Goal: Transaction & Acquisition: Purchase product/service

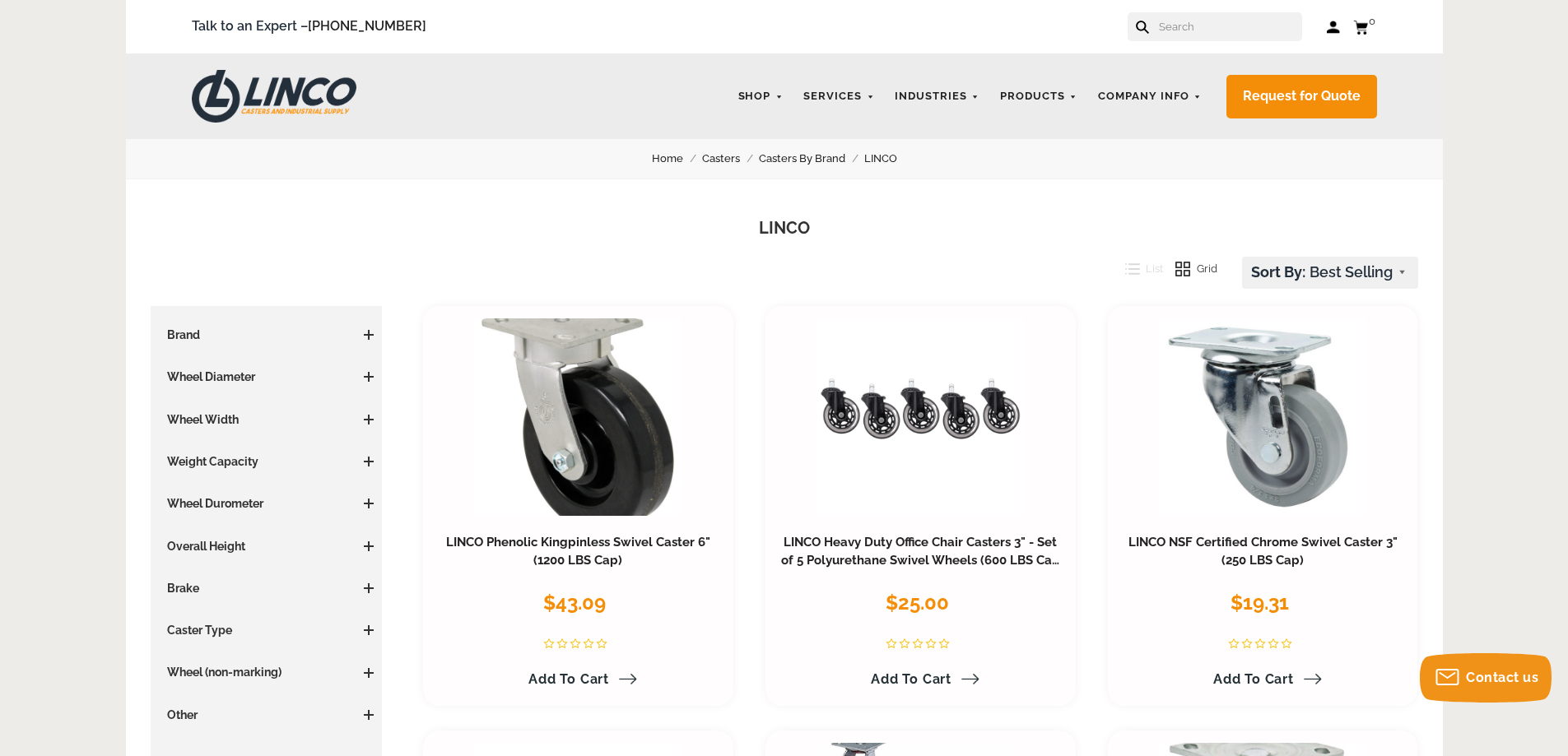
click at [1219, 27] on input "text" at bounding box center [1229, 27] width 145 height 29
paste input "27GN60JB0417TY"
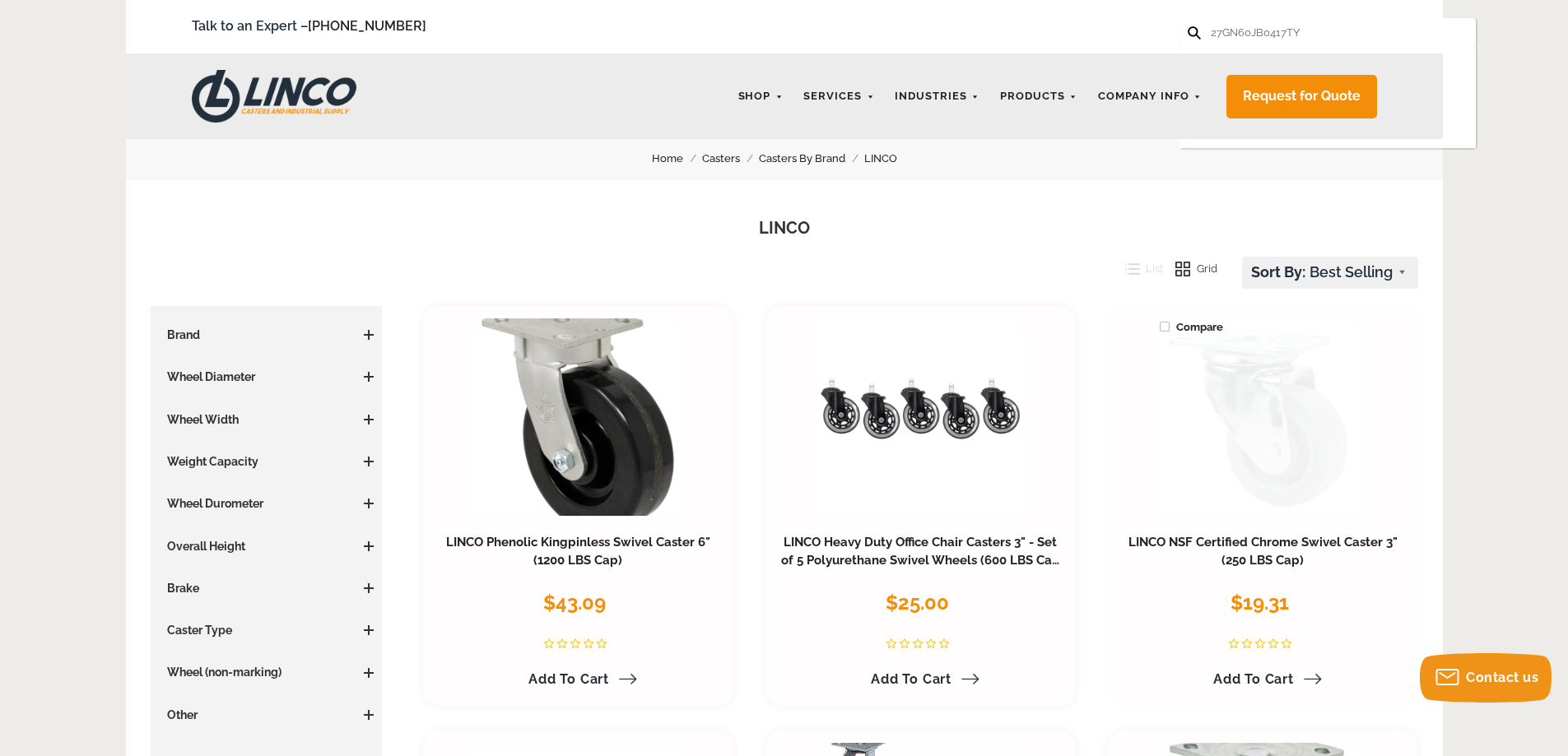
click at [1188, 26] on button at bounding box center [1193, 31] width 11 height 11
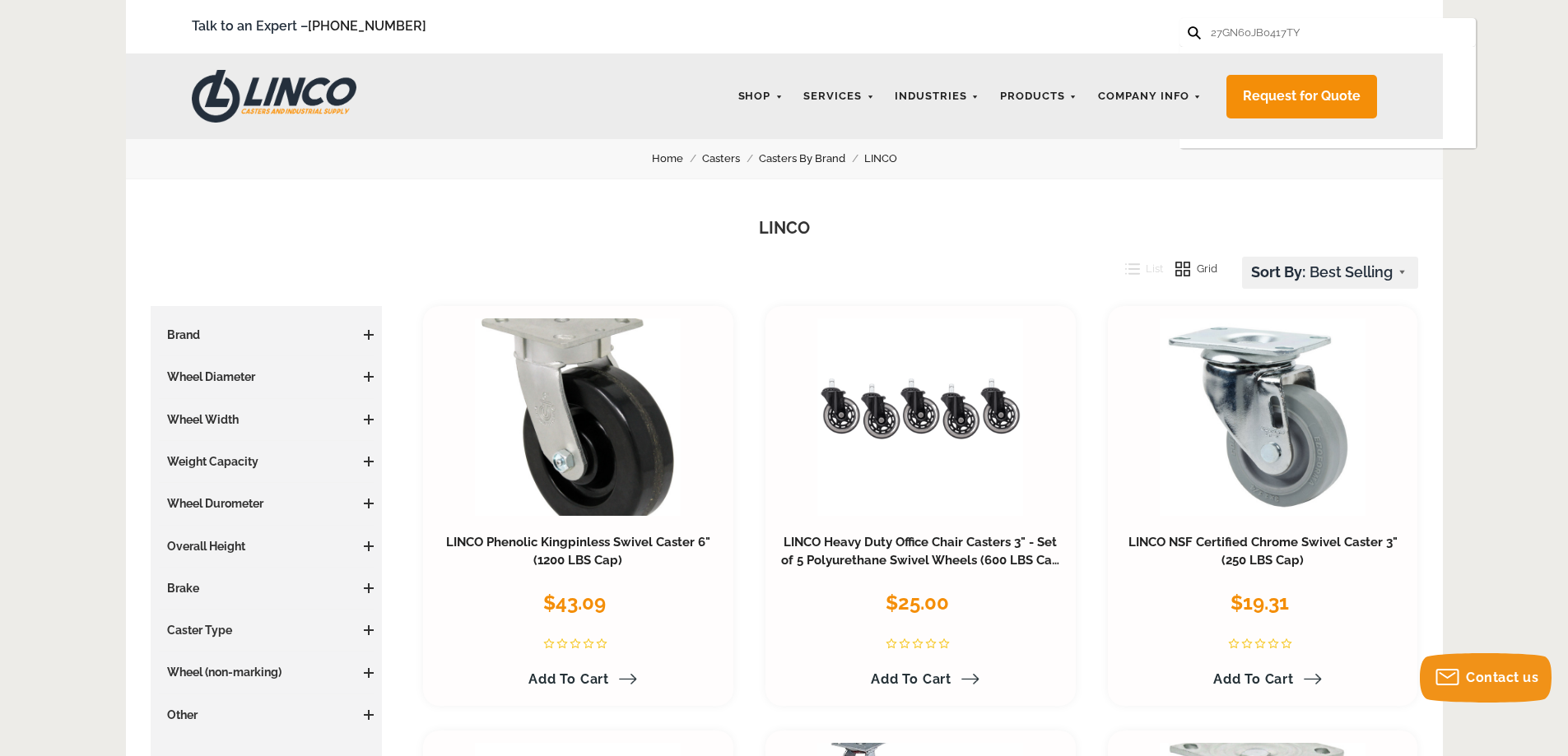
click at [1323, 37] on input "27GN60JB0417TY" at bounding box center [1282, 33] width 145 height 29
click at [1303, 40] on input "27GN60JB0417TY" at bounding box center [1282, 33] width 145 height 29
drag, startPoint x: 1309, startPoint y: 37, endPoint x: 948, endPoint y: 47, distance: 361.1
click at [948, 47] on div "Talk to an Expert – 866-306-9566 27GN60JB0417TY Sorry, nothing here Log in Cart…" at bounding box center [785, 27] width 1317 height 54
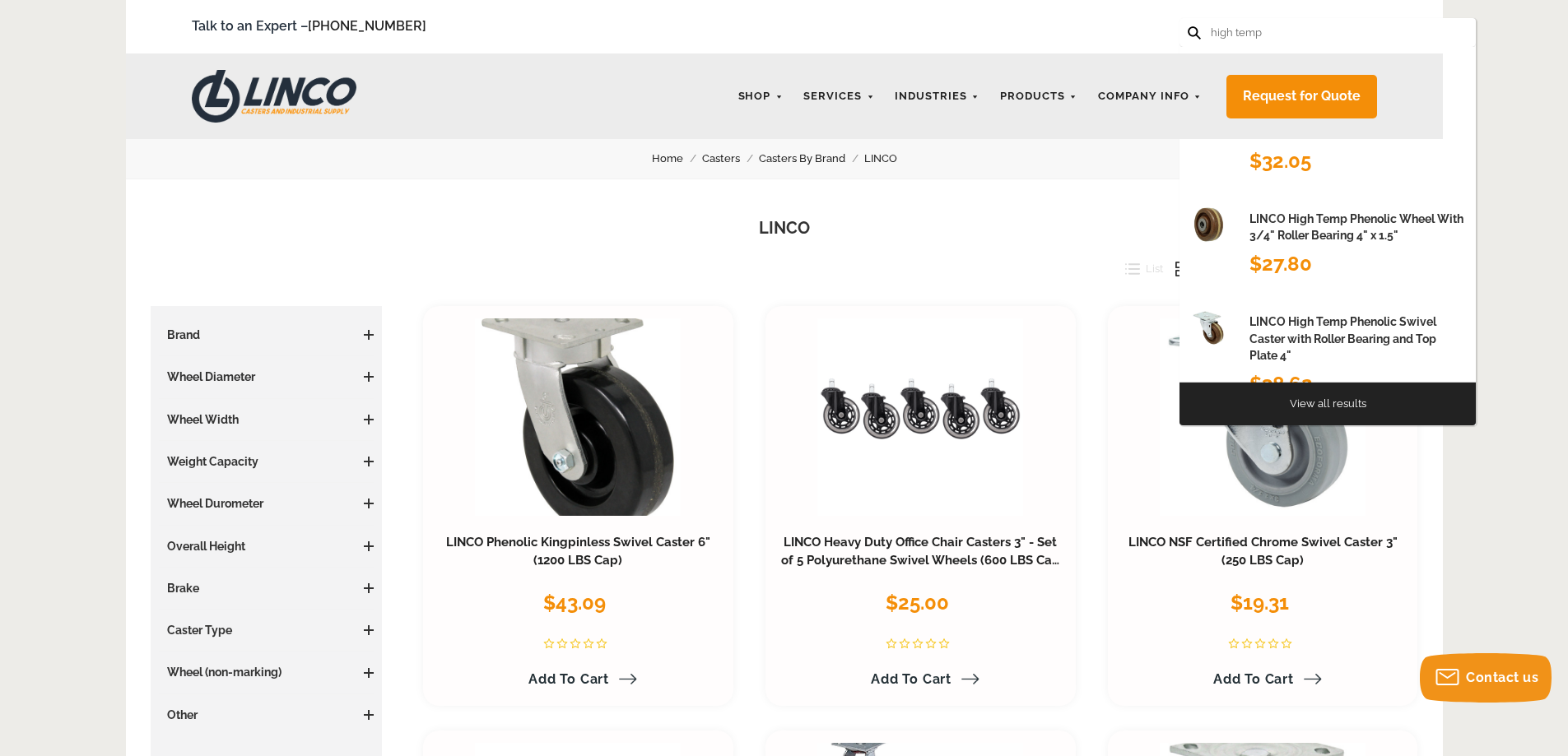
type input "high temp"
click at [1188, 26] on button at bounding box center [1193, 31] width 11 height 11
click at [1319, 403] on link "View all results" at bounding box center [1328, 403] width 77 height 13
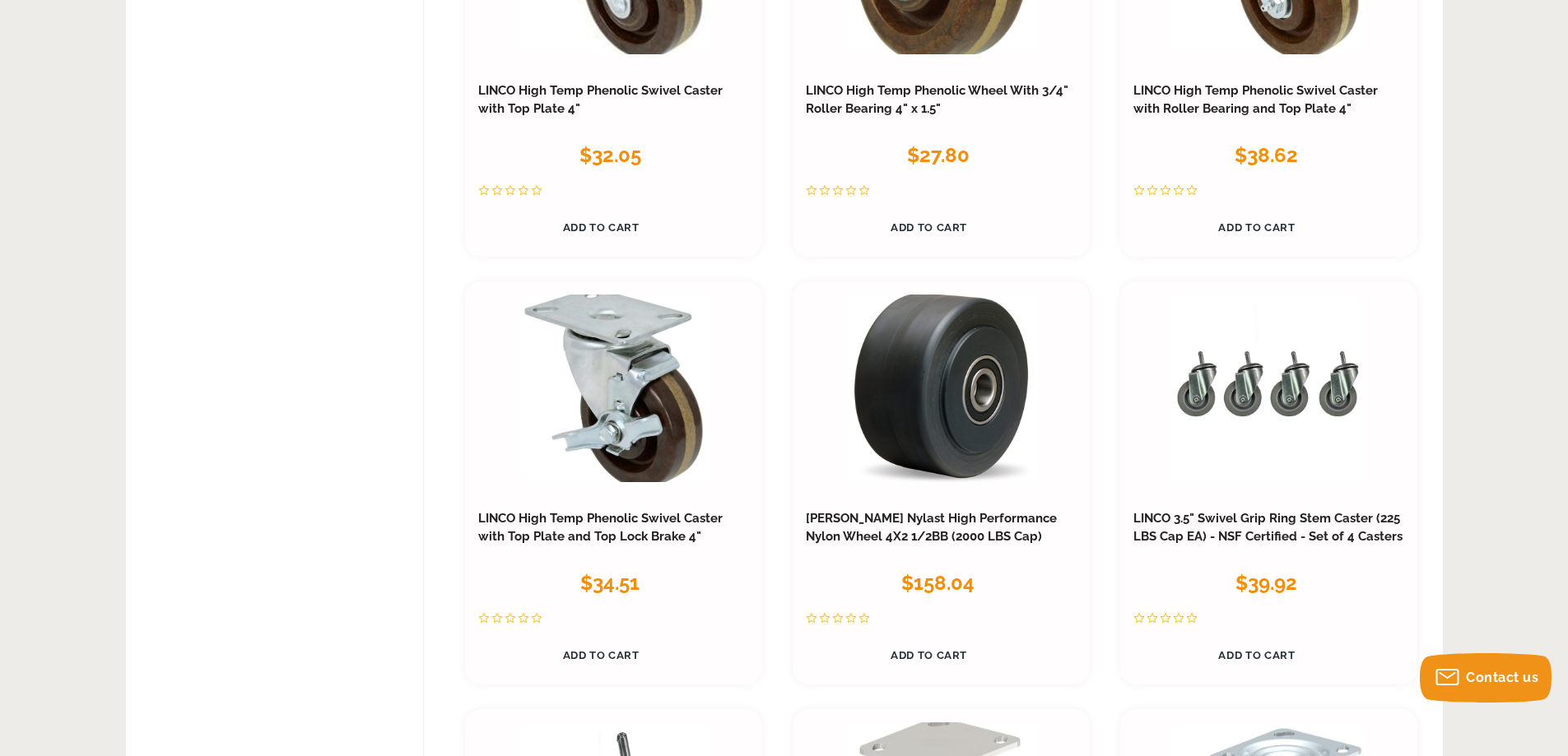
scroll to position [1153, 0]
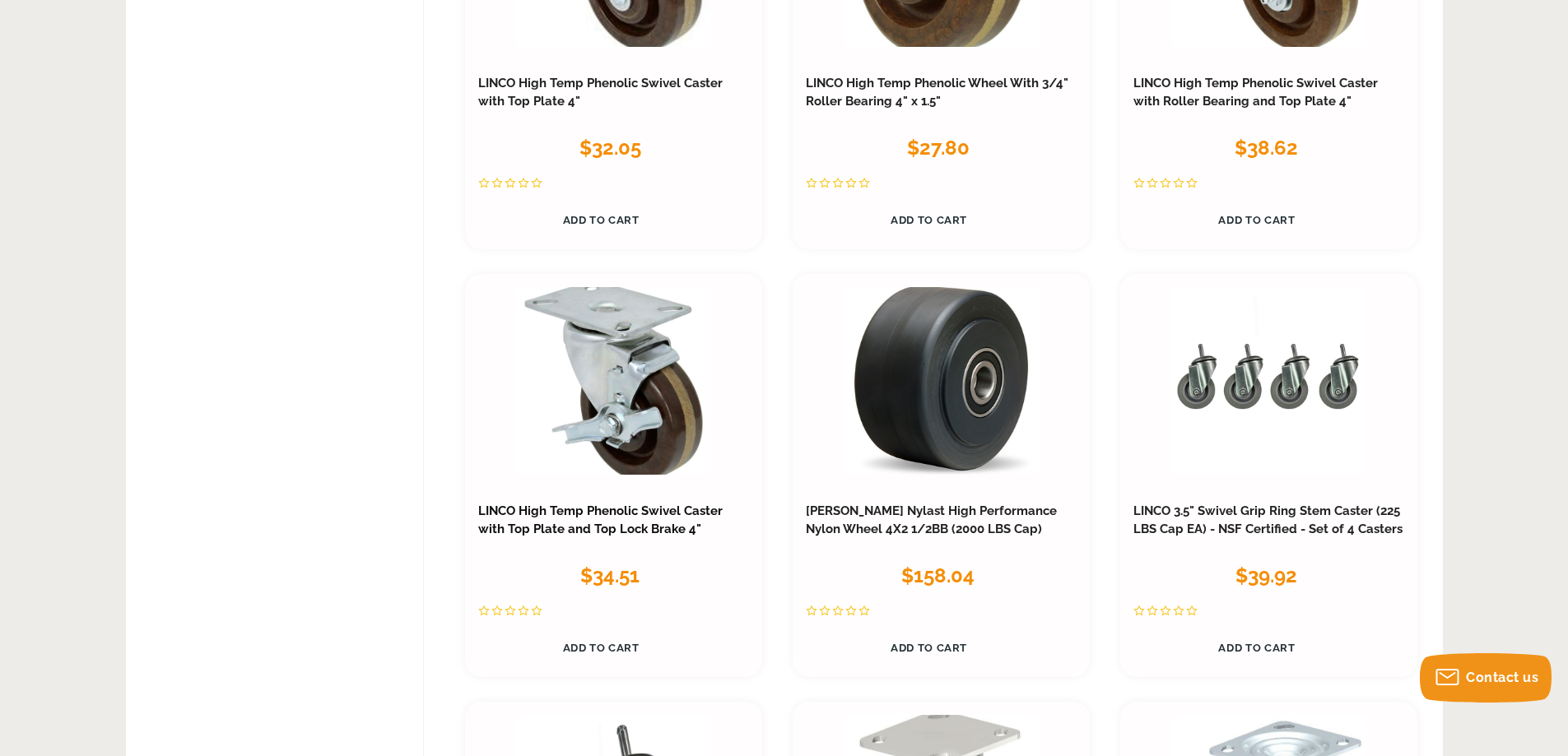
click at [672, 511] on link "LINCO High Temp Phenolic Swivel Caster with Top Plate and Top Lock Brake 4"" at bounding box center [600, 519] width 244 height 33
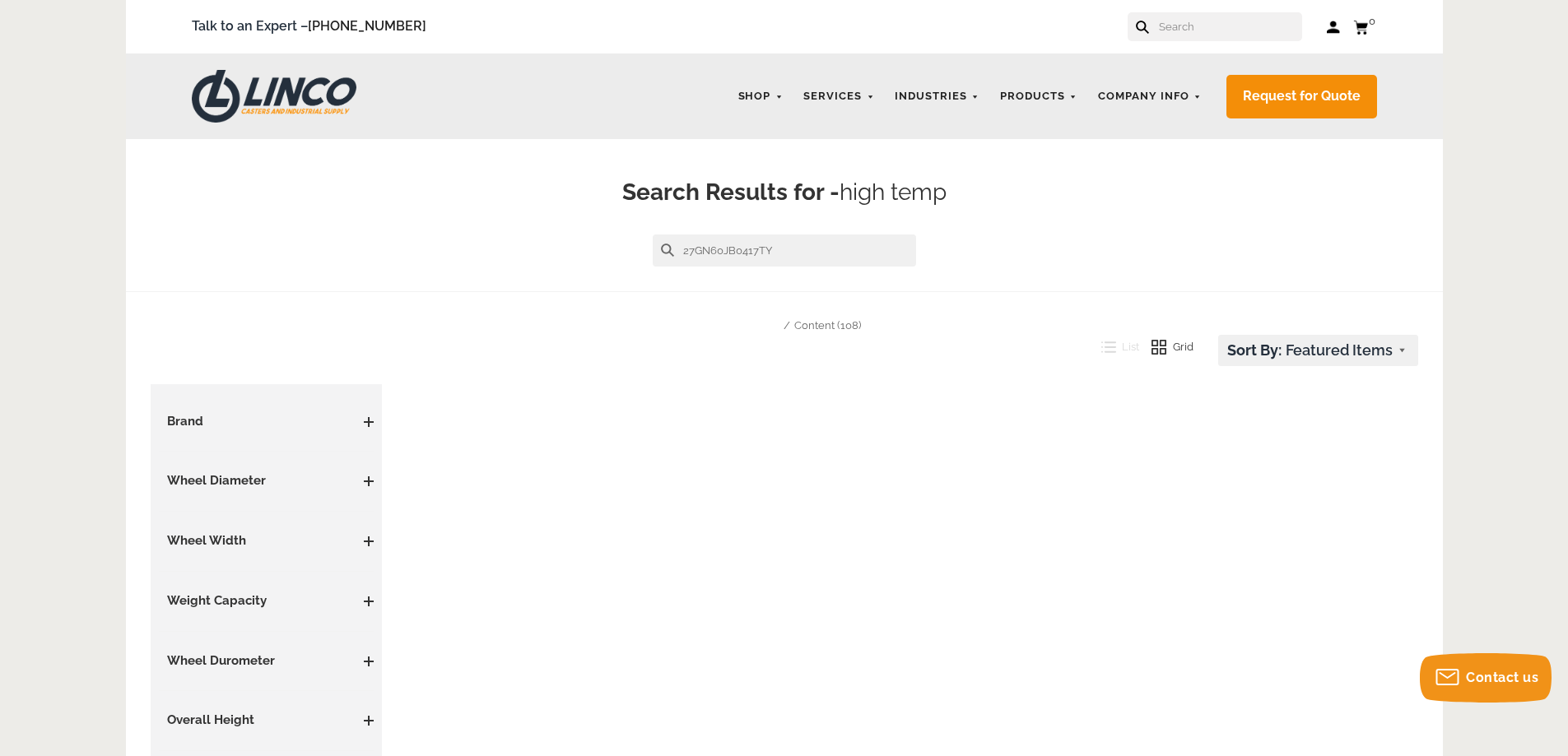
type input "27GN60JB0417TY"
click at [661, 243] on button at bounding box center [668, 250] width 13 height 13
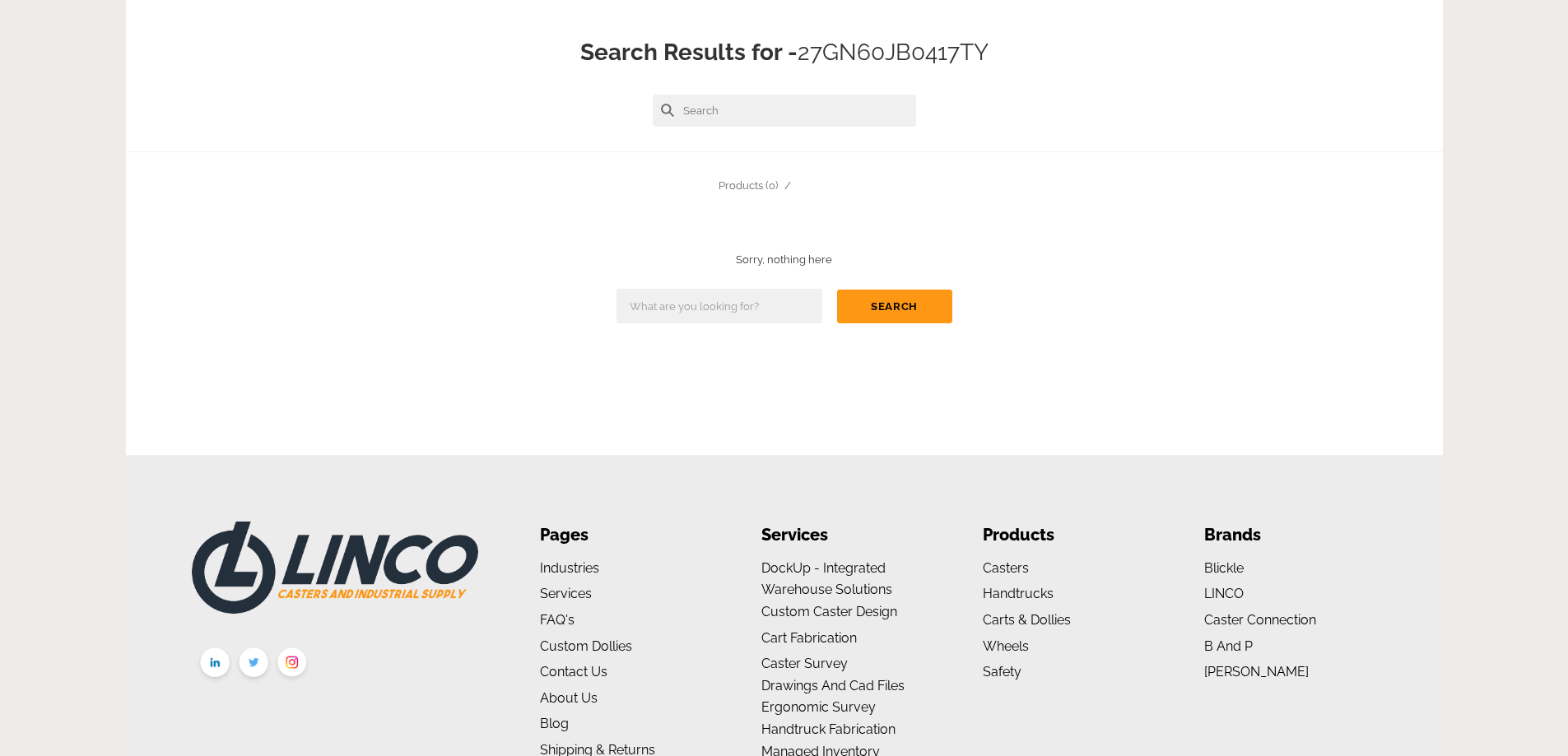
scroll to position [176, 0]
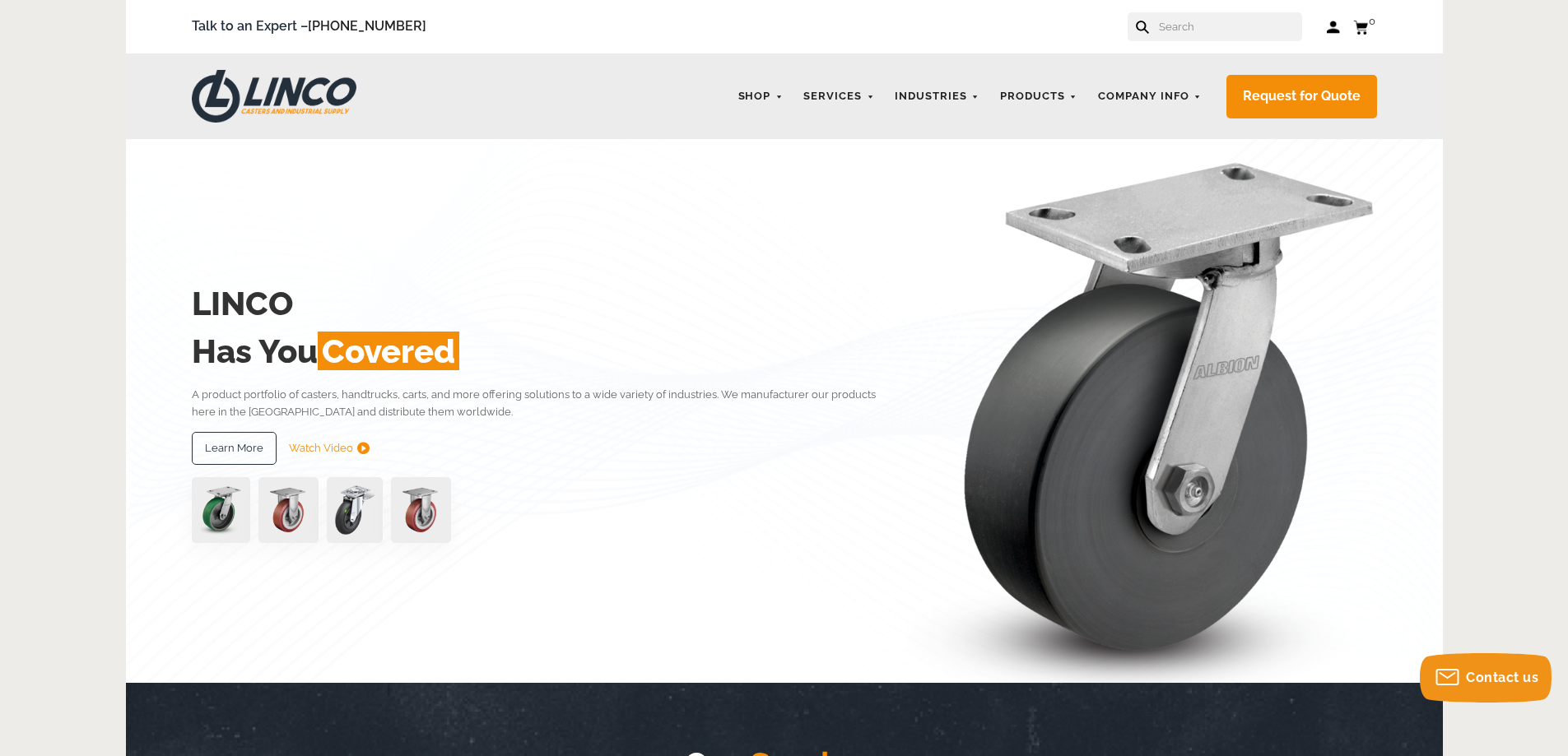
click at [277, 87] on img at bounding box center [275, 96] width 165 height 53
click at [1037, 146] on link "CASTERS" at bounding box center [1030, 139] width 59 height 16
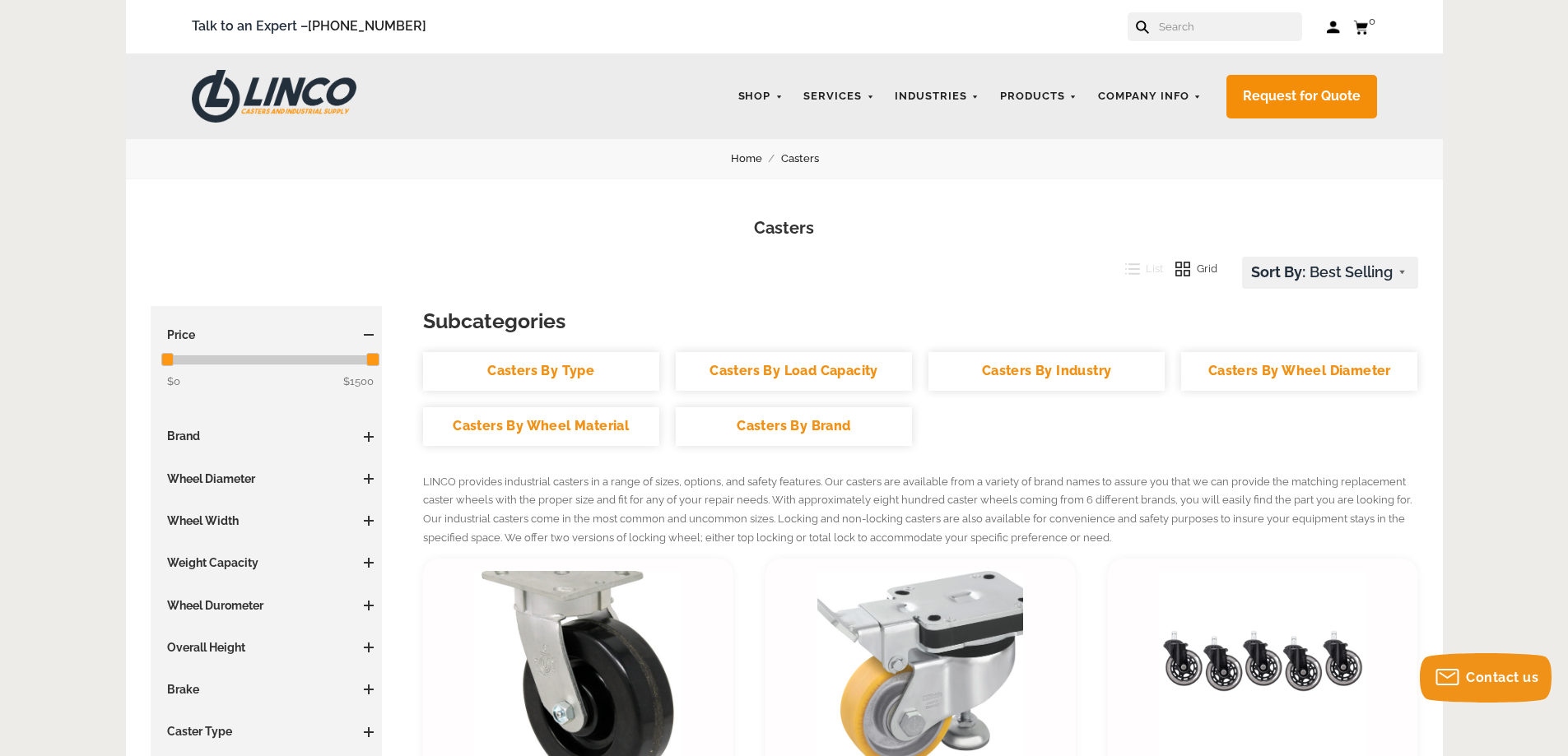
click at [1251, 353] on link "Casters By Wheel Diameter" at bounding box center [1299, 371] width 237 height 39
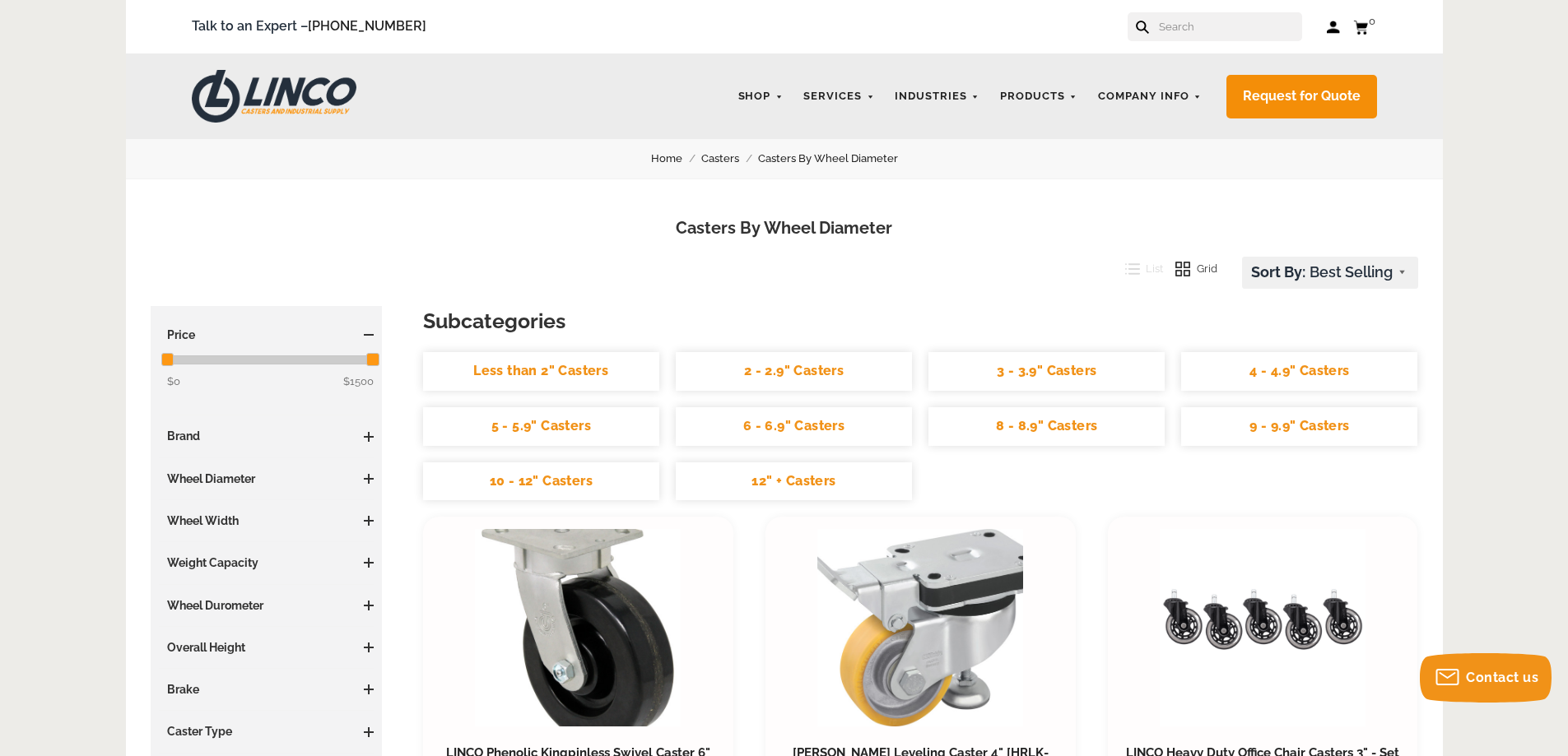
click at [768, 431] on link "6 - 6.9" Casters" at bounding box center [794, 427] width 237 height 39
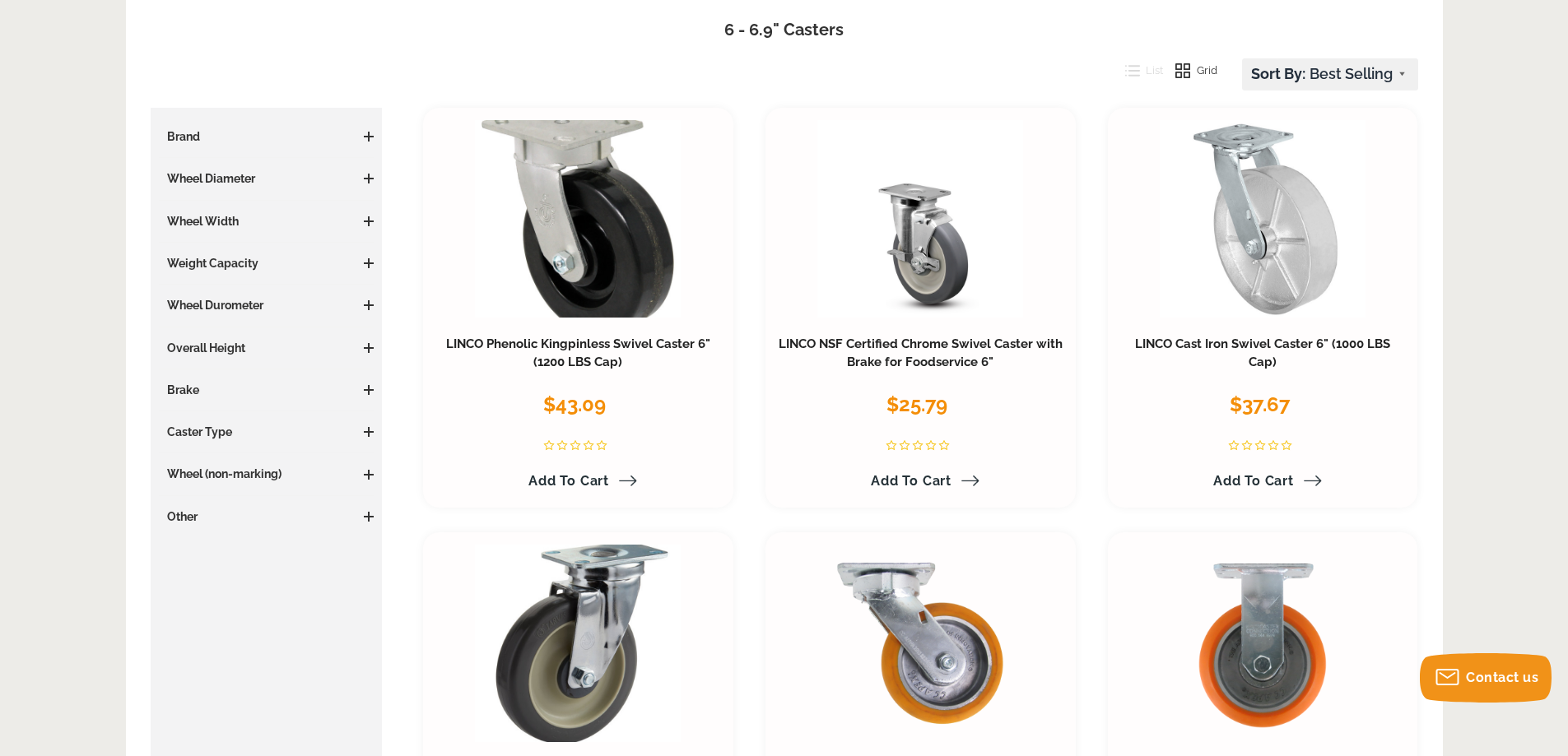
scroll to position [247, 0]
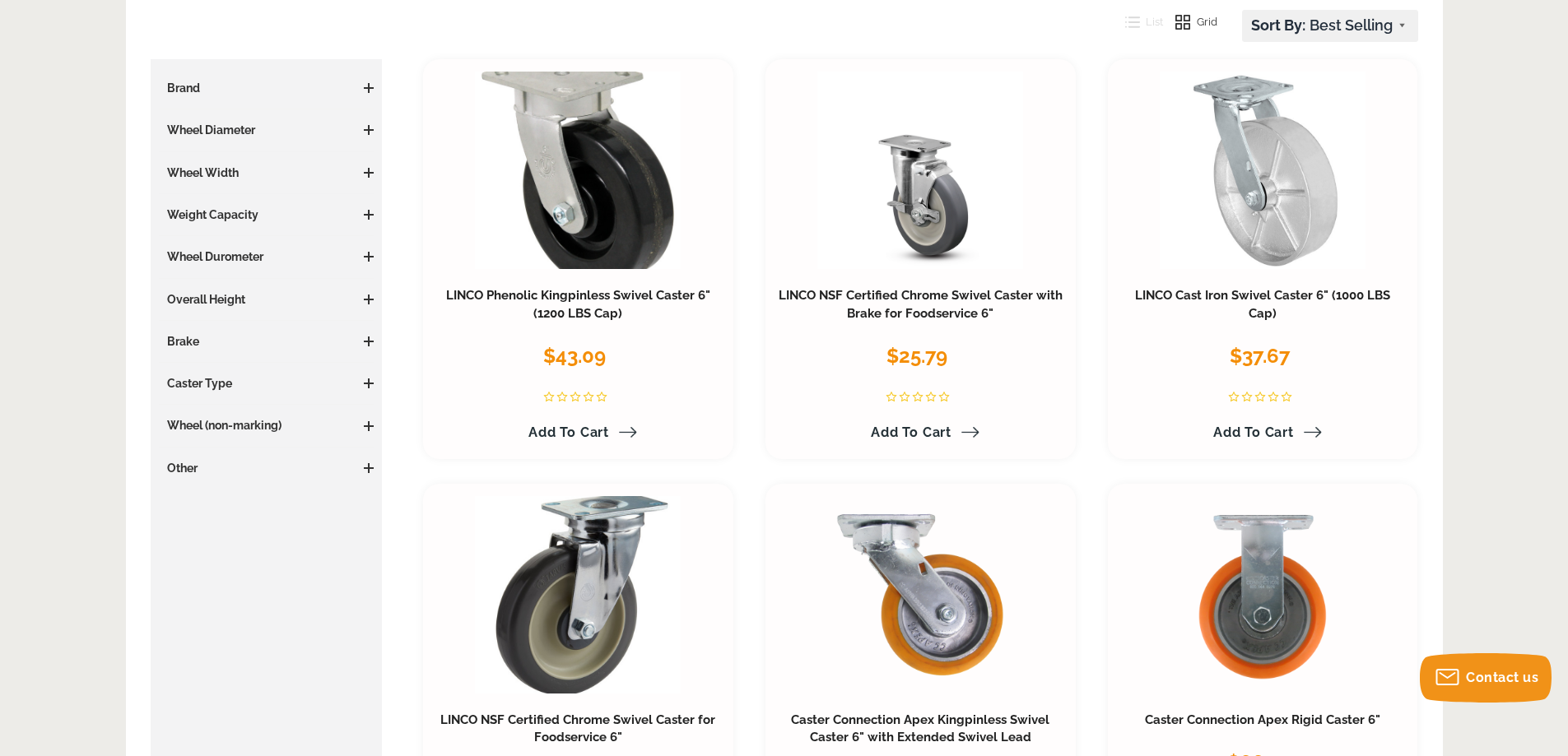
click at [1381, 36] on select "Featured Items Newest Items Best Selling A to Z Z to A By Review Price: Ascendi…" at bounding box center [1330, 26] width 174 height 30
select select "priceasc"
click at [1243, 11] on select "Featured Items Newest Items Best Selling A to Z Z to A By Review Price: Ascendi…" at bounding box center [1330, 26] width 174 height 30
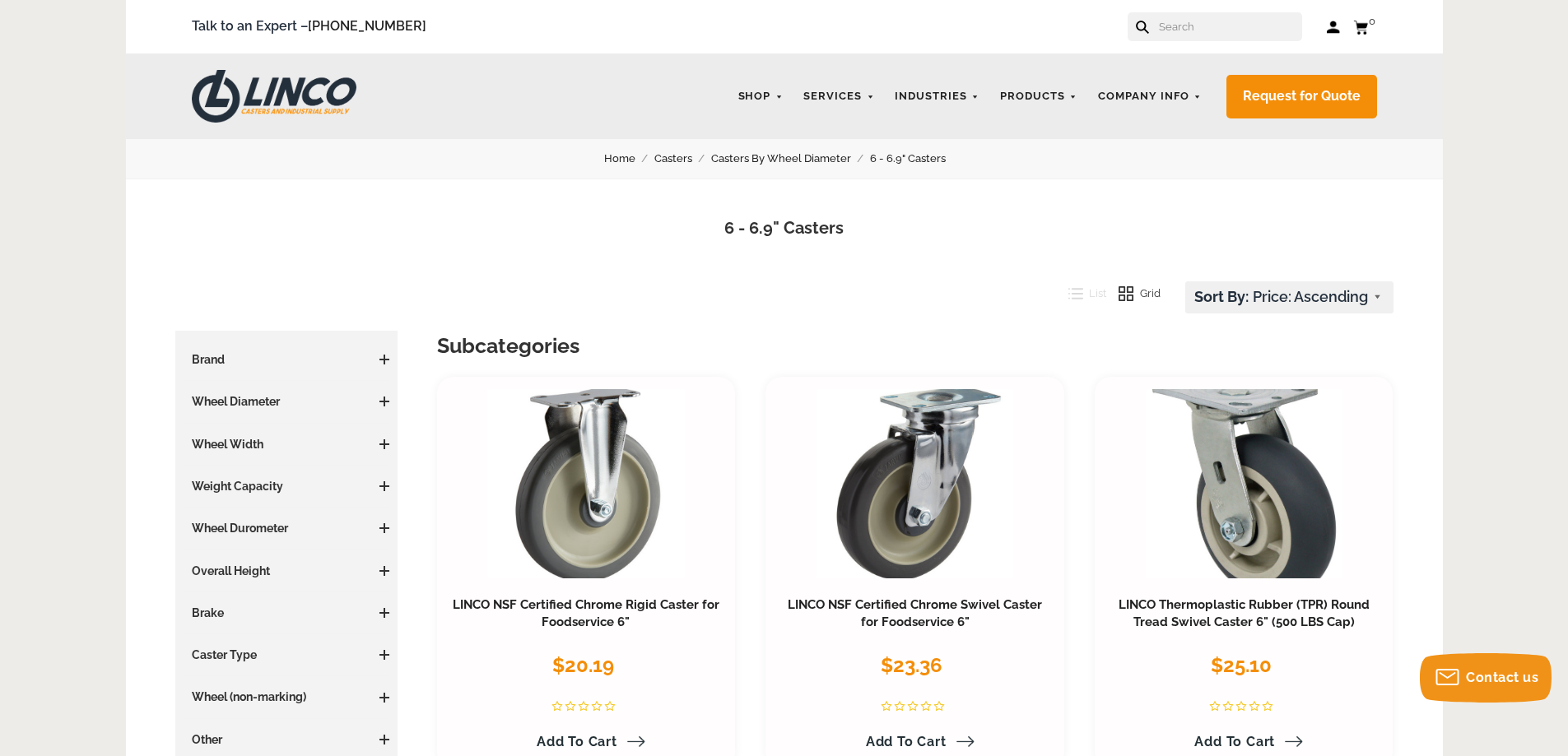
click at [297, 522] on h3 "Wheel Durometer" at bounding box center [286, 529] width 206 height 17
click at [386, 530] on span at bounding box center [385, 529] width 10 height 10
click at [380, 489] on span at bounding box center [385, 487] width 10 height 10
click at [388, 449] on span at bounding box center [385, 445] width 10 height 10
click at [266, 482] on link "2 Inches (9)" at bounding box center [291, 476] width 199 height 19
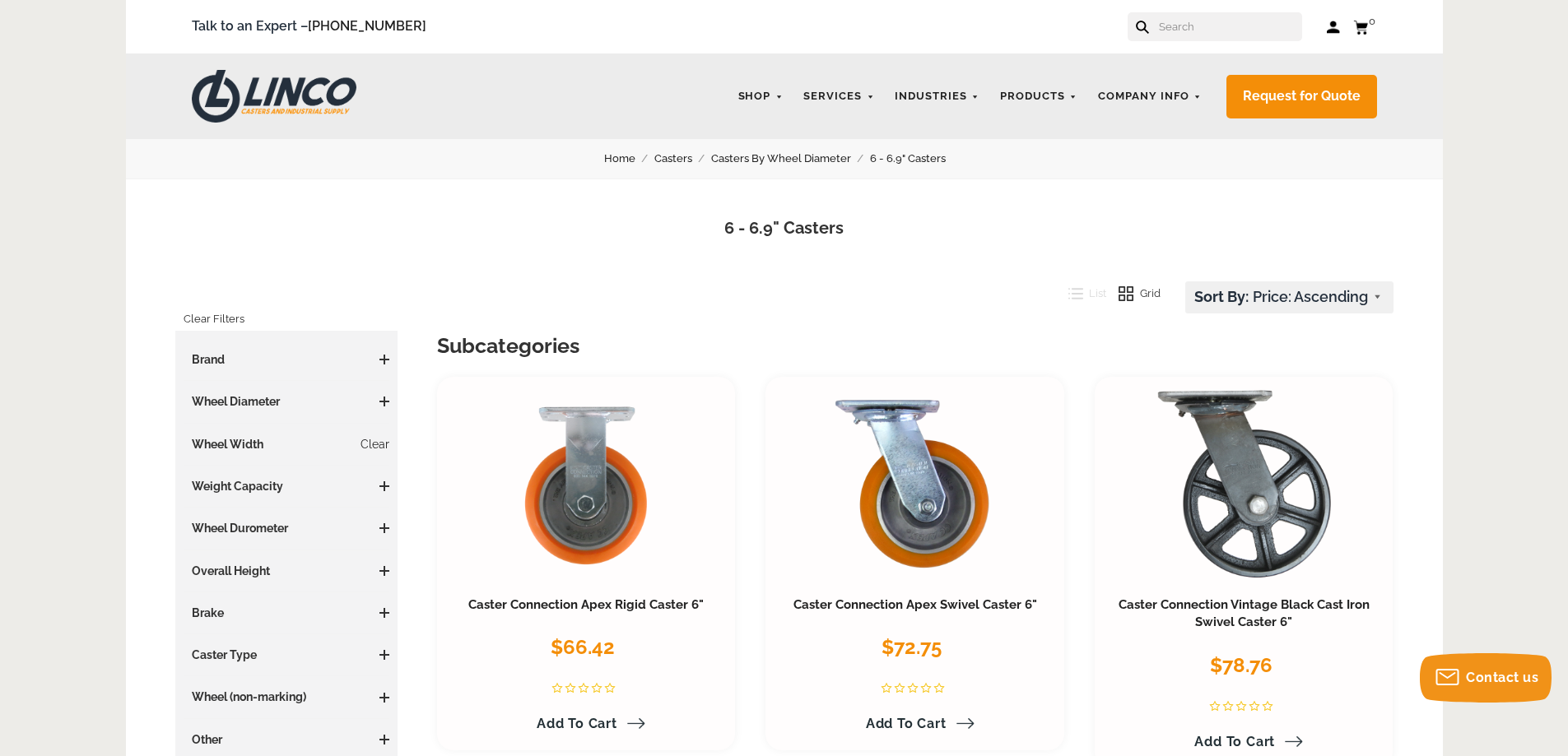
click at [386, 407] on span at bounding box center [385, 402] width 10 height 10
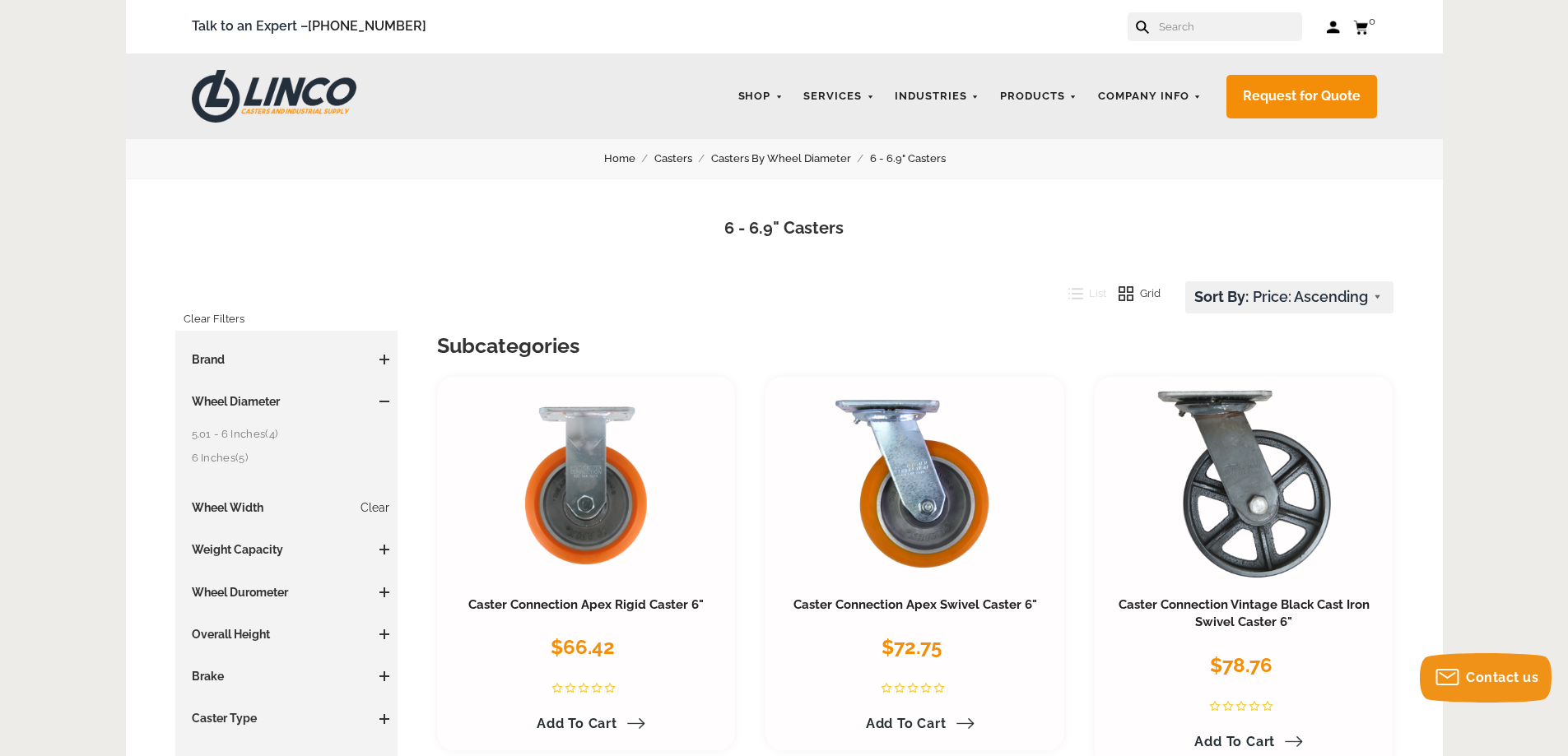
click at [264, 435] on link "5.01 - 6 Inches (4)" at bounding box center [291, 434] width 199 height 19
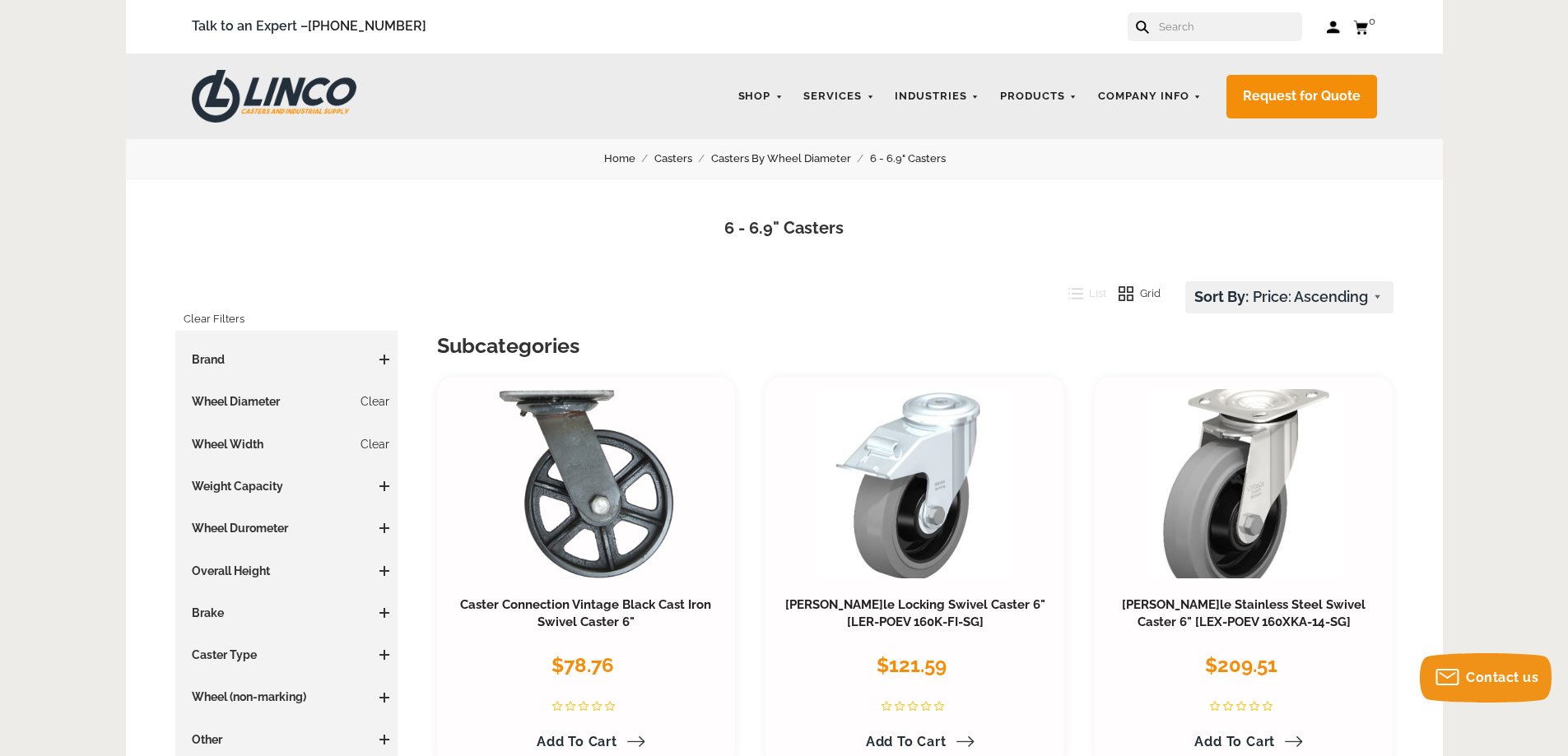
click at [1213, 34] on input "text" at bounding box center [1229, 27] width 145 height 29
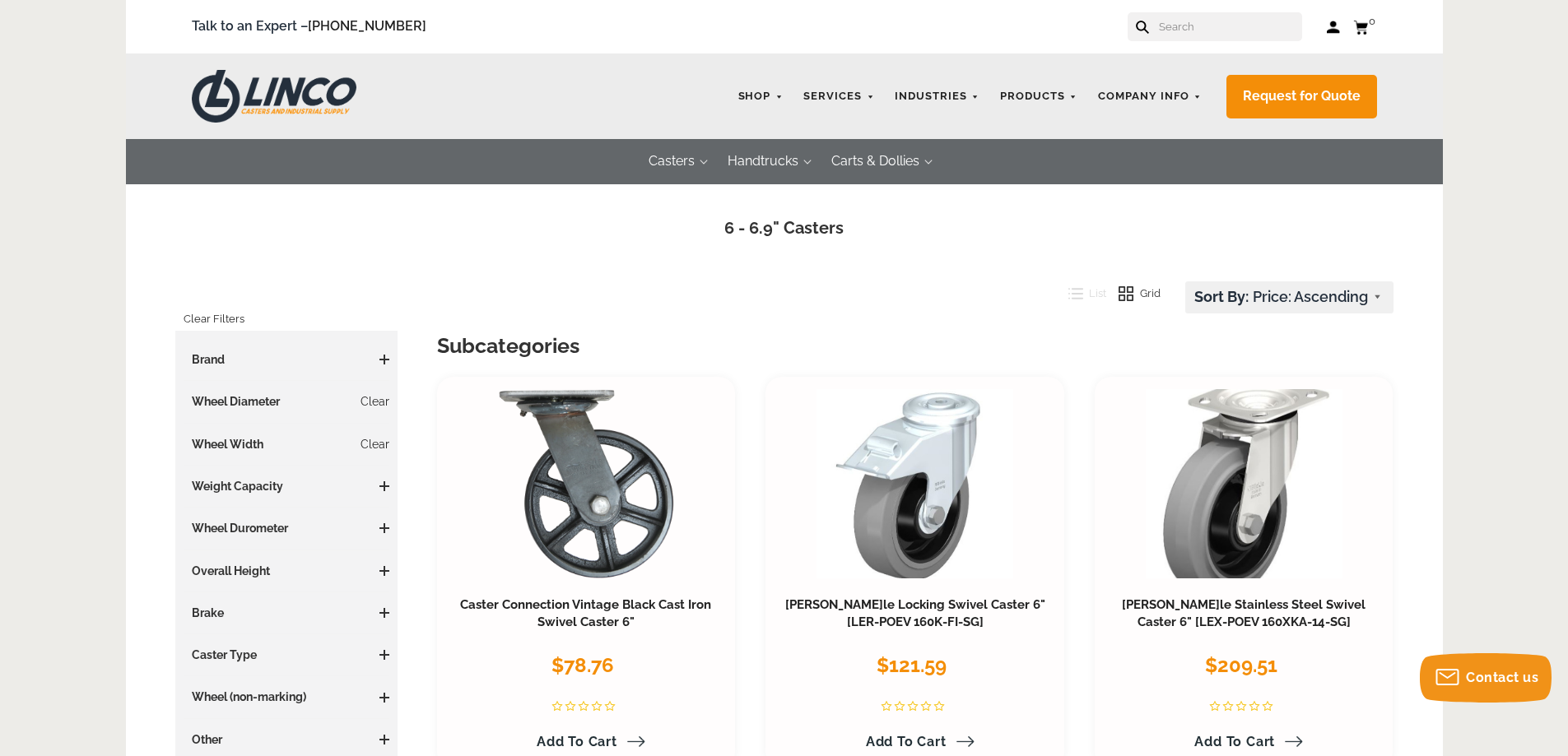
click at [527, 111] on div "LINCO CASTERS & INDUSTRIAL SUPPLY Shop Industries Automotive Business Machine D…" at bounding box center [785, 97] width 1317 height 86
click at [562, 233] on h1 "6 - 6.9" Casters" at bounding box center [784, 228] width 1267 height 24
